Goal: Transaction & Acquisition: Purchase product/service

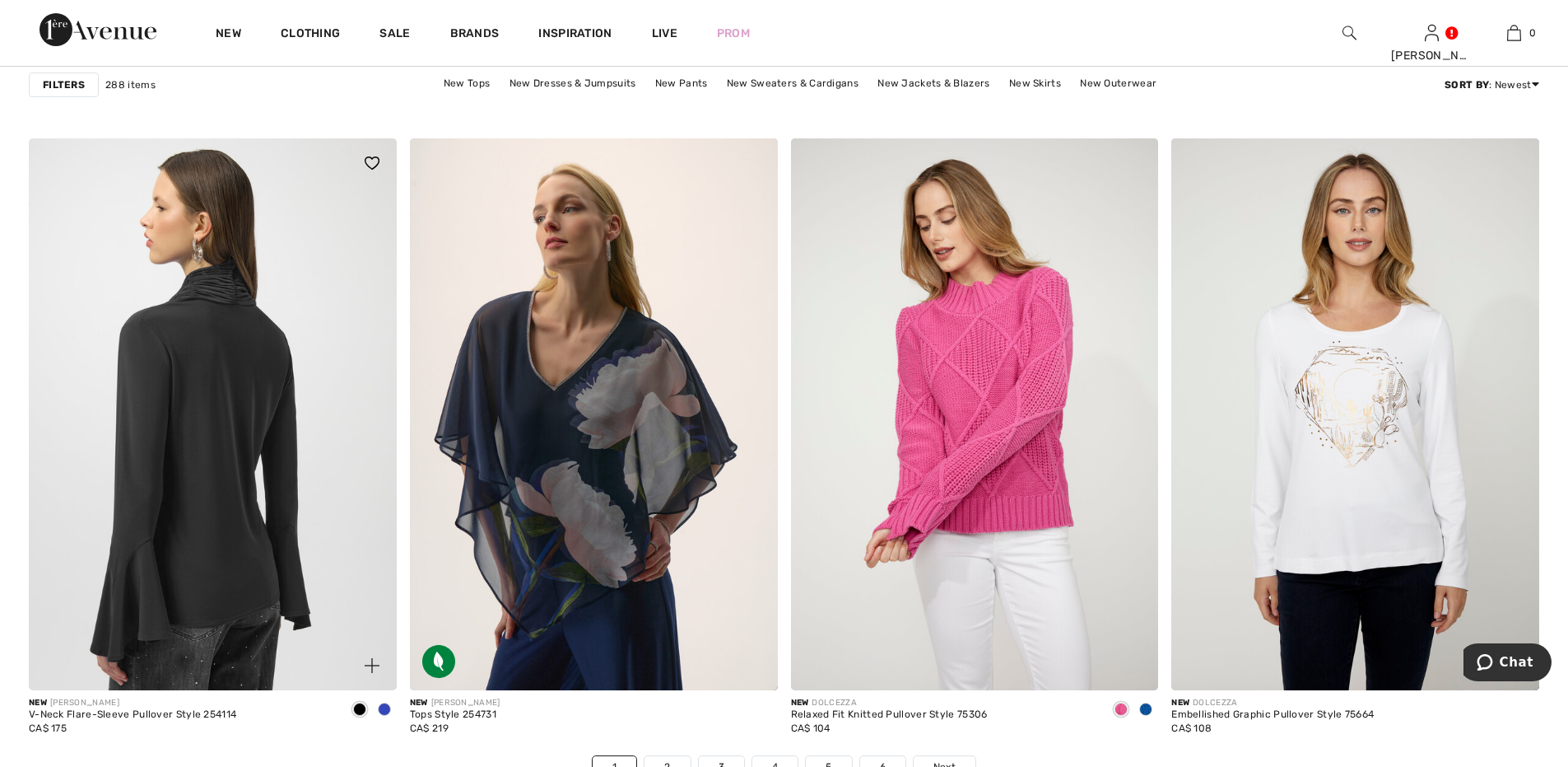
scroll to position [9032, 0]
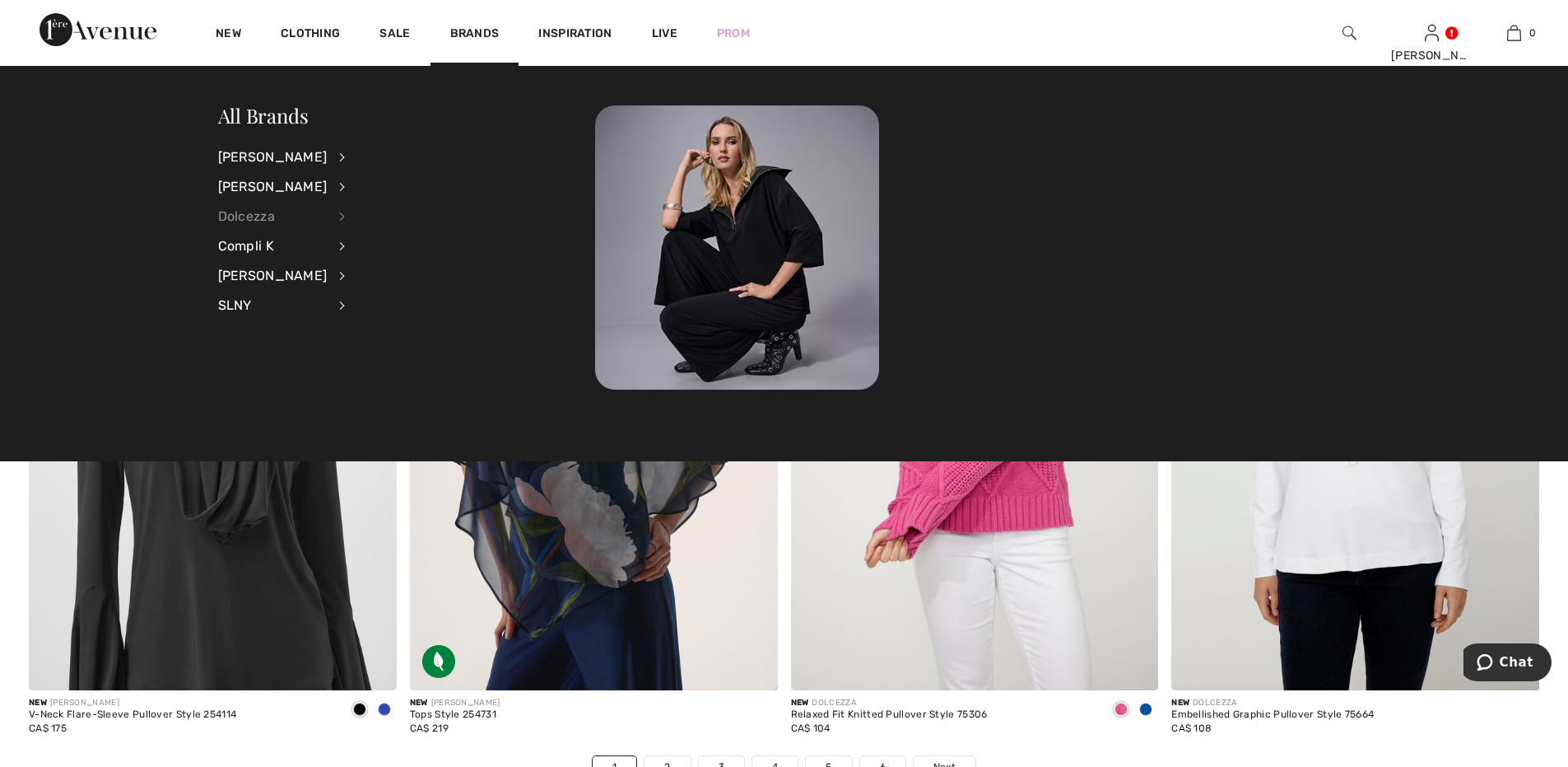
click at [241, 210] on div "Dolcezza" at bounding box center [272, 216] width 110 height 30
click at [453, 317] on link "Sweaters & Cardigans" at bounding box center [430, 320] width 128 height 27
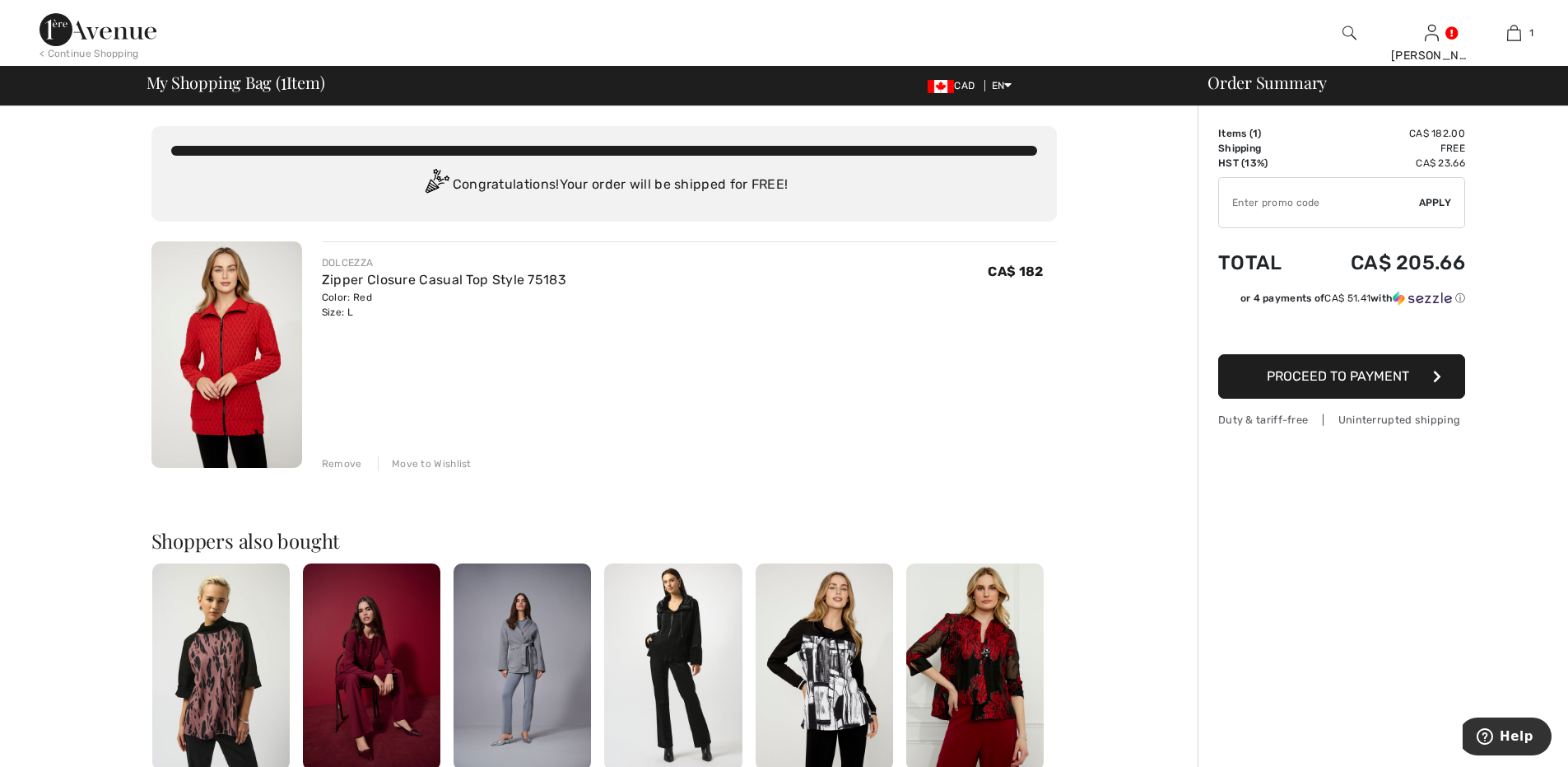
click at [1362, 205] on input "TEXT" at bounding box center [1319, 202] width 200 height 49
click at [1236, 201] on input "TEXT" at bounding box center [1319, 202] width 200 height 49
type input "GC005086842"
click at [1432, 208] on span "Apply" at bounding box center [1436, 202] width 33 height 15
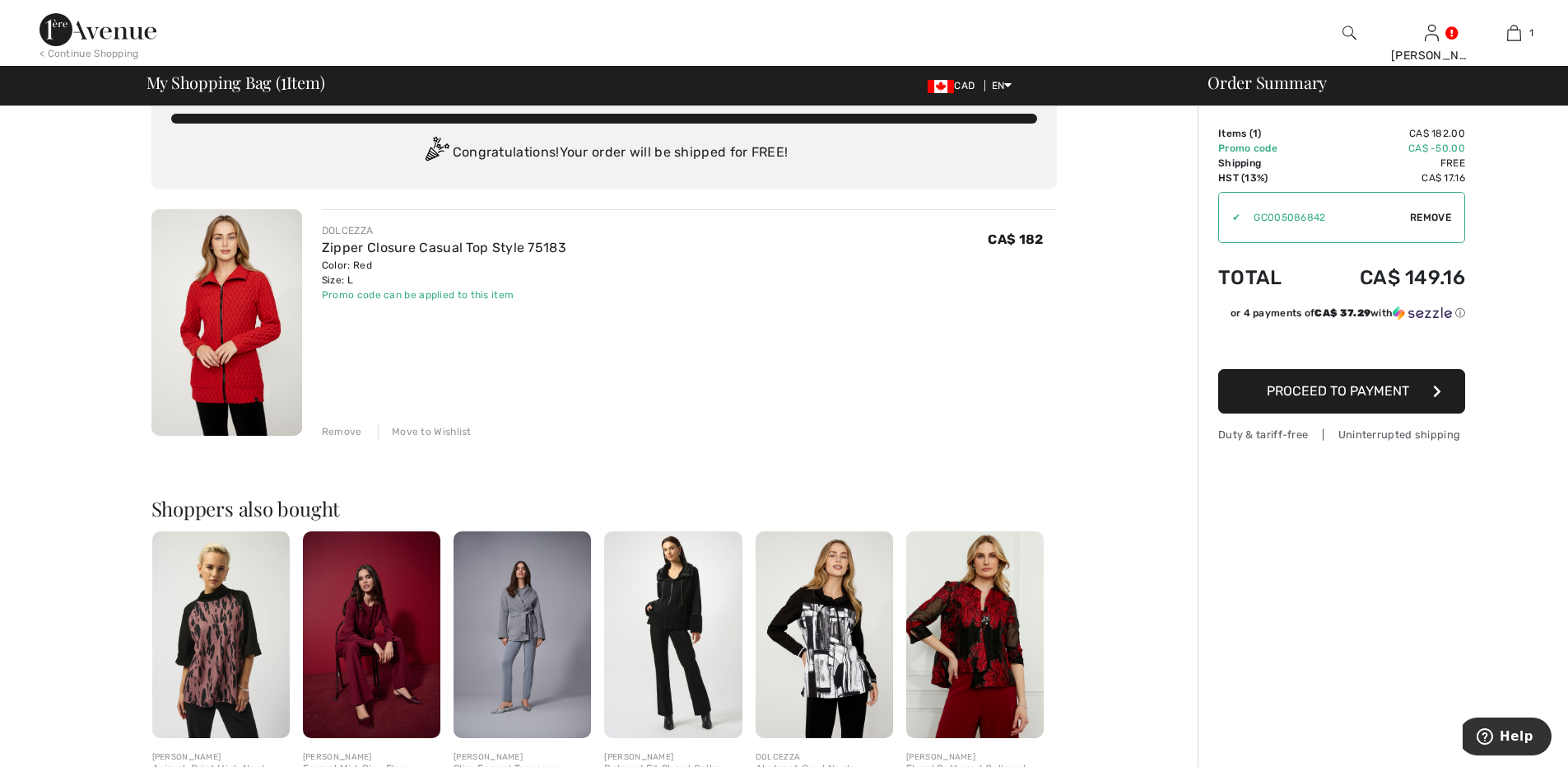
scroll to position [27, 0]
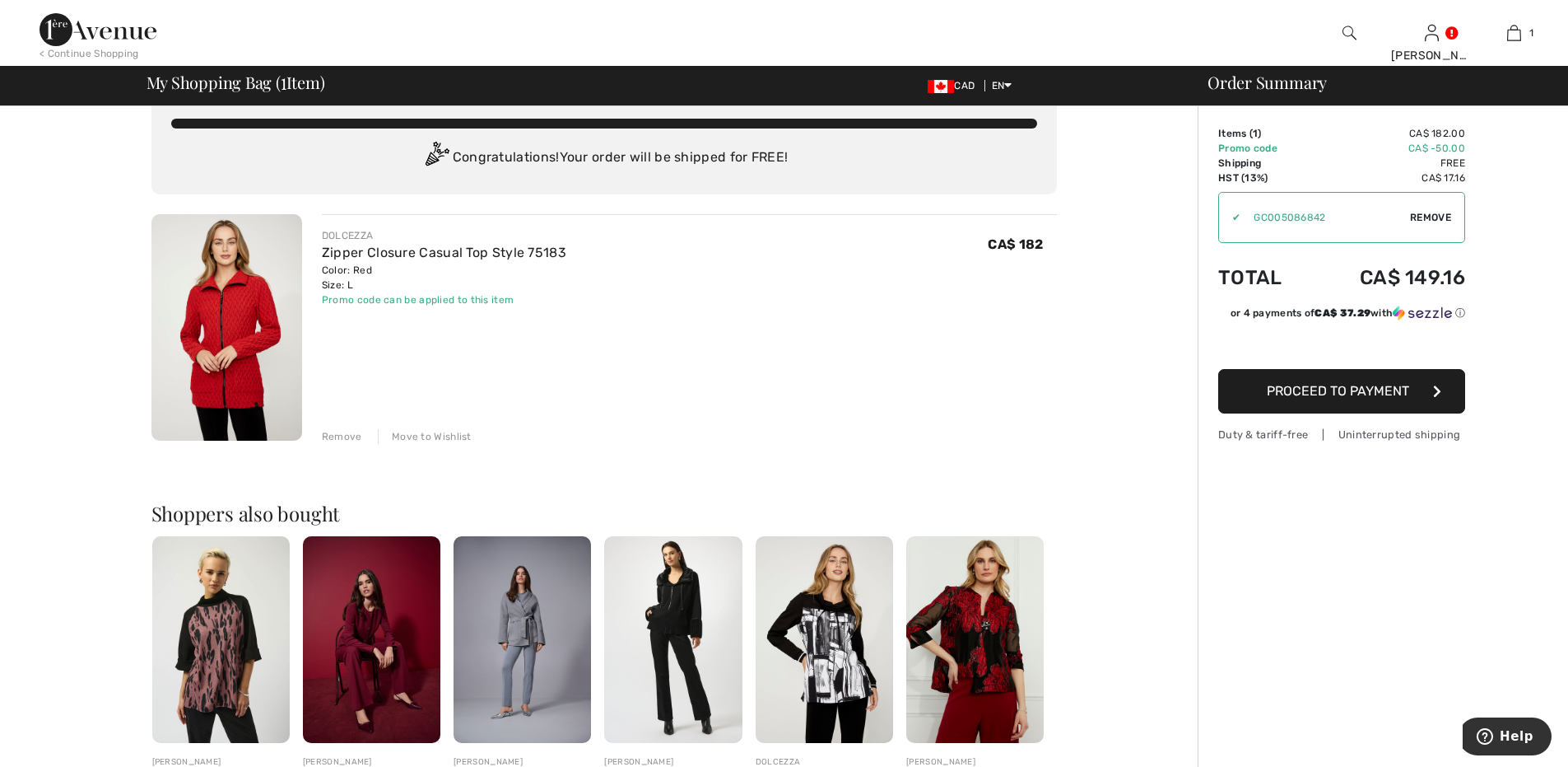
click at [1316, 391] on span "Proceed to Payment" at bounding box center [1338, 390] width 142 height 15
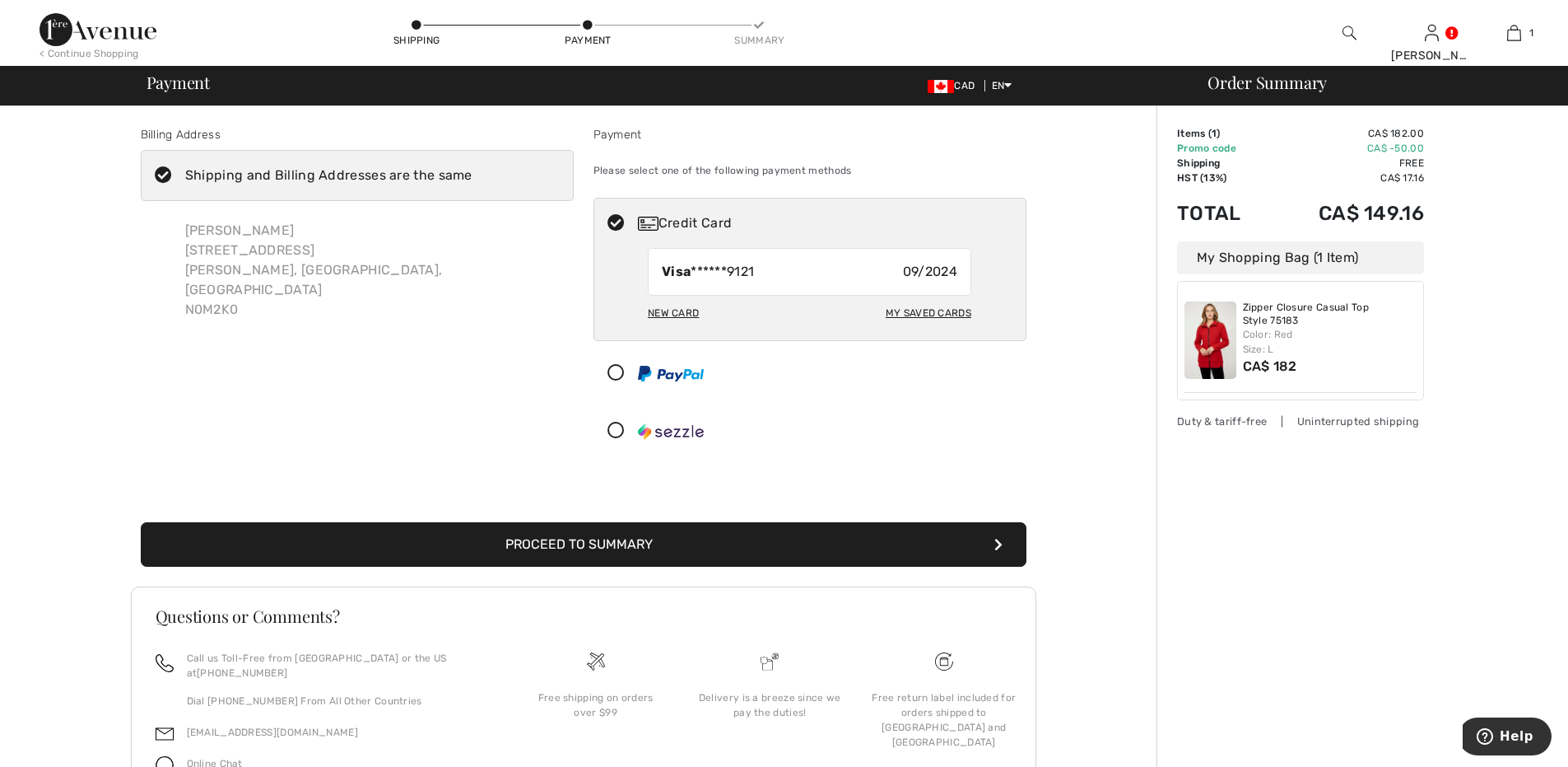
click at [614, 542] on button "Proceed to Summary" at bounding box center [583, 544] width 886 height 44
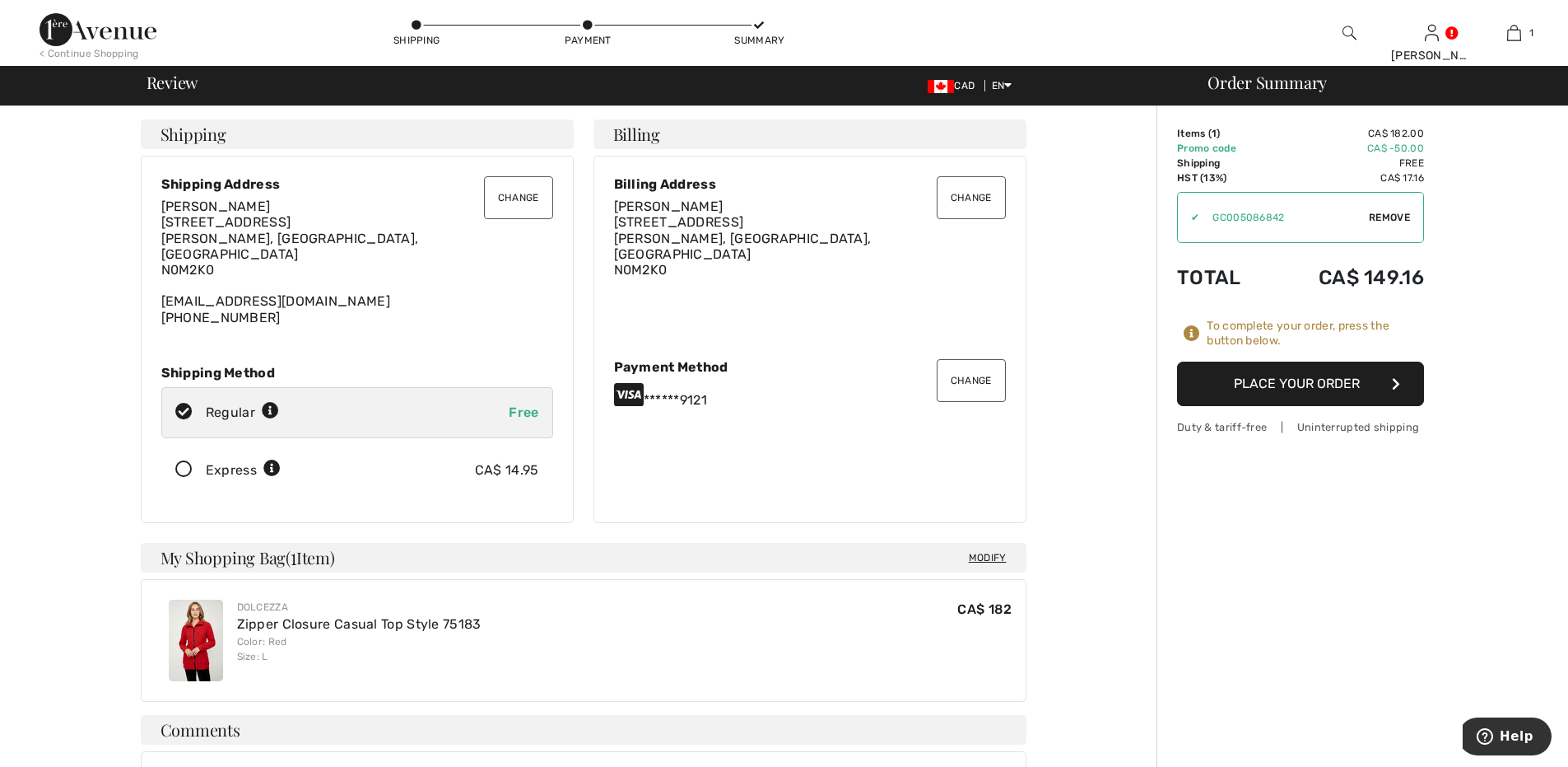
click at [1324, 383] on button "Place Your Order" at bounding box center [1300, 383] width 247 height 44
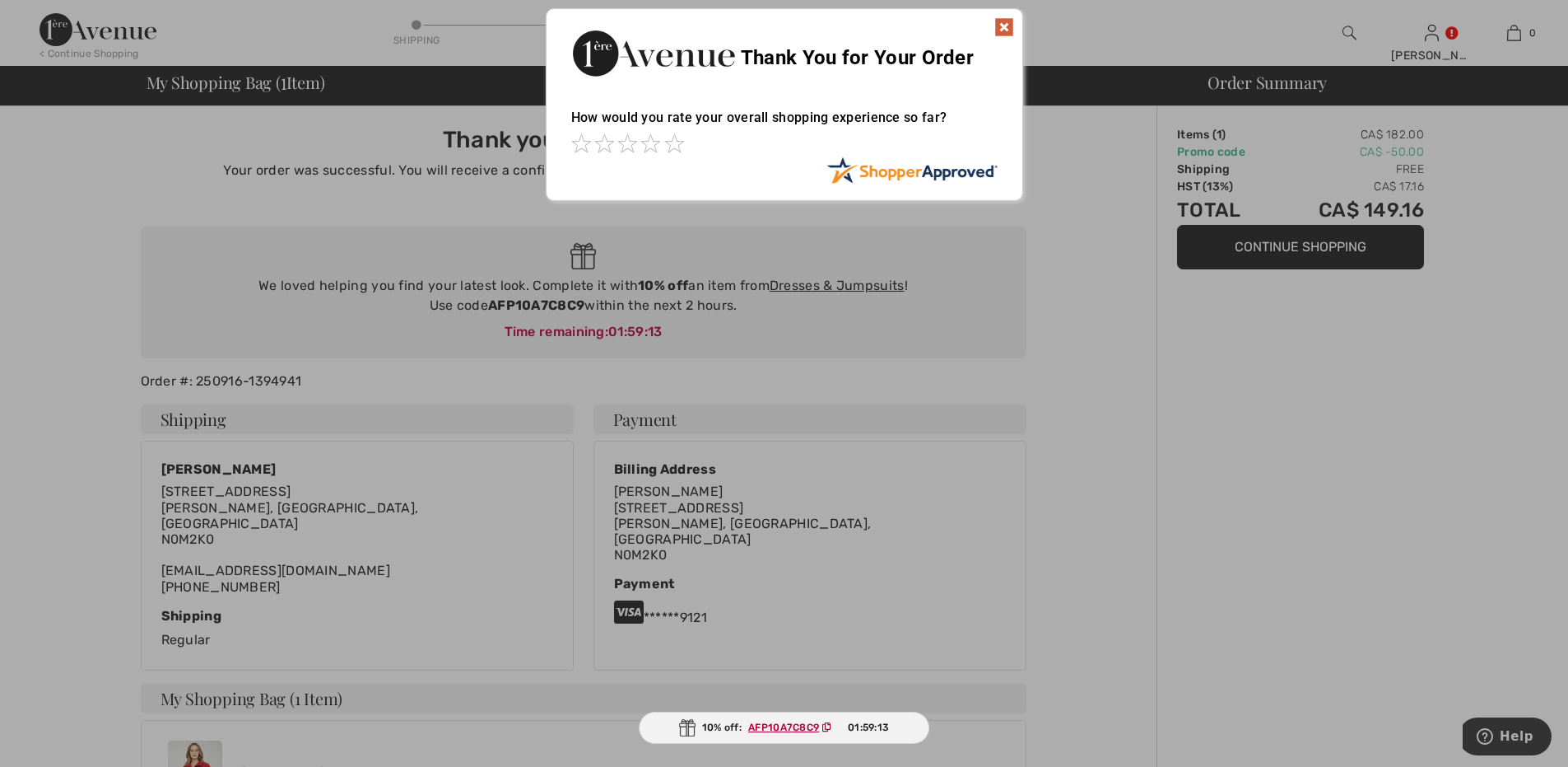
click at [1004, 26] on img at bounding box center [1004, 27] width 20 height 20
